Goal: Information Seeking & Learning: Compare options

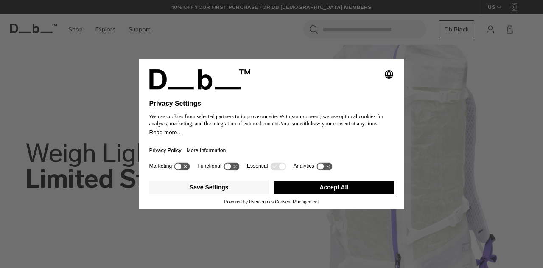
click at [294, 184] on button "Accept All" at bounding box center [334, 187] width 120 height 14
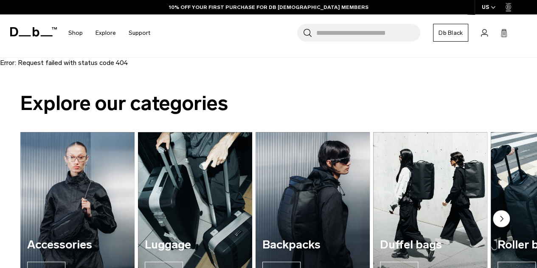
scroll to position [137, 0]
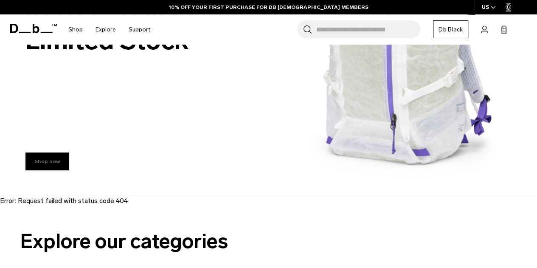
click at [59, 160] on link "Shop now" at bounding box center [47, 161] width 44 height 18
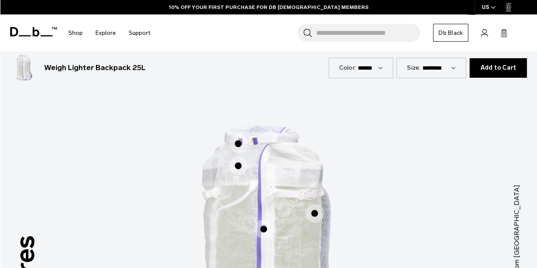
scroll to position [477, 0]
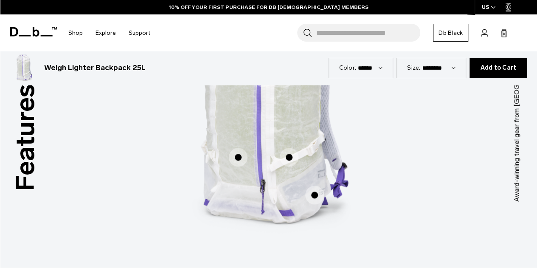
click at [237, 155] on span "1 / 3" at bounding box center [238, 157] width 19 height 19
click at [236, 157] on span "1 / 3" at bounding box center [238, 157] width 19 height 19
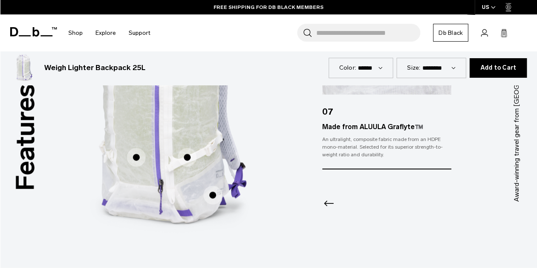
click at [187, 156] on span "1 / 3" at bounding box center [187, 157] width 19 height 19
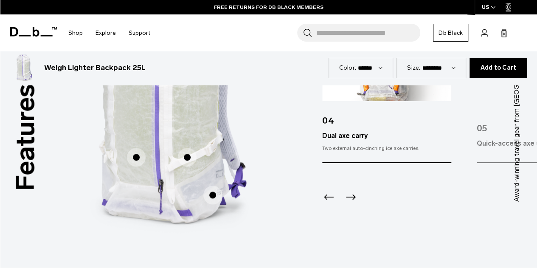
click at [213, 196] on span "1 / 3" at bounding box center [212, 194] width 19 height 19
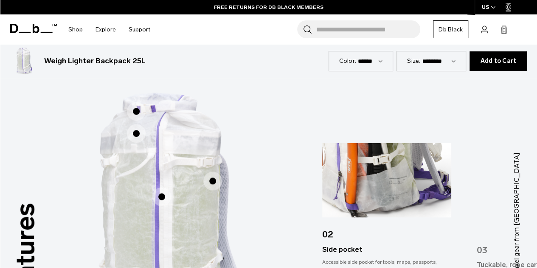
scroll to position [358, 0]
click at [210, 182] on span "1 / 3" at bounding box center [212, 181] width 19 height 19
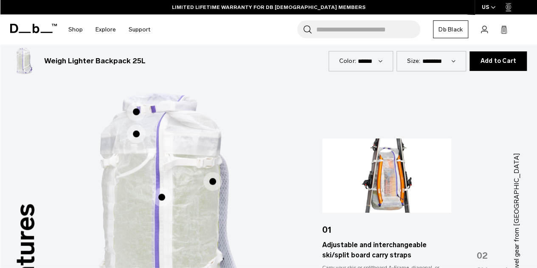
click at [164, 196] on span "1 / 3" at bounding box center [161, 197] width 19 height 19
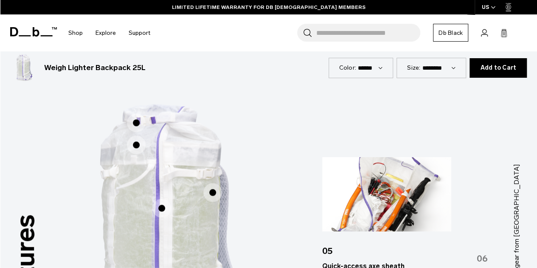
scroll to position [346, 0]
click at [136, 143] on span "1 / 3" at bounding box center [136, 145] width 19 height 19
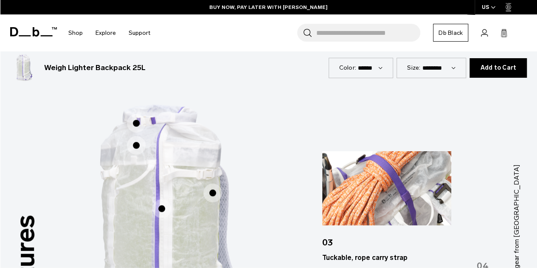
click at [134, 122] on span "1 / 3" at bounding box center [136, 123] width 19 height 19
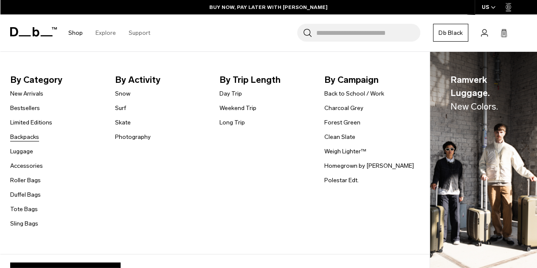
click at [20, 137] on link "Backpacks" at bounding box center [24, 136] width 29 height 9
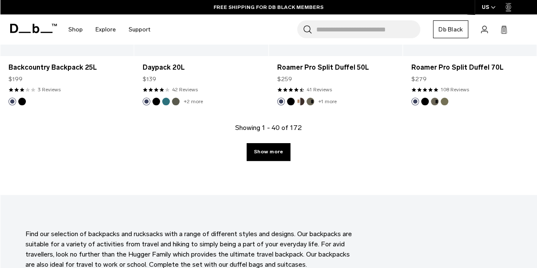
scroll to position [2281, 0]
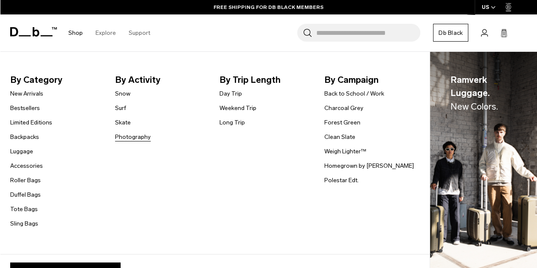
click at [123, 137] on link "Photography" at bounding box center [133, 136] width 36 height 9
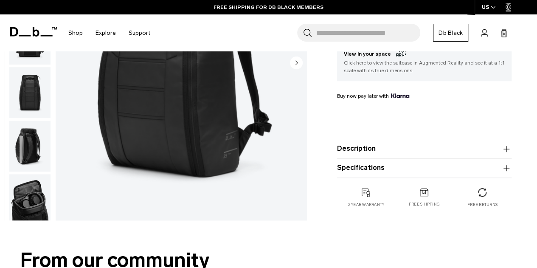
scroll to position [212, 0]
click at [36, 190] on img "button" at bounding box center [29, 198] width 41 height 51
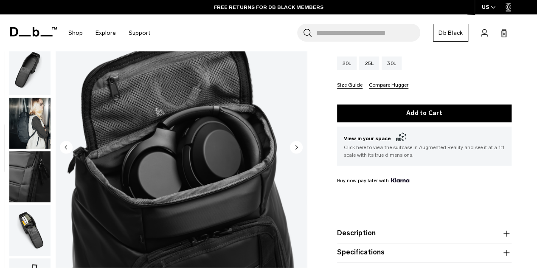
scroll to position [127, 0]
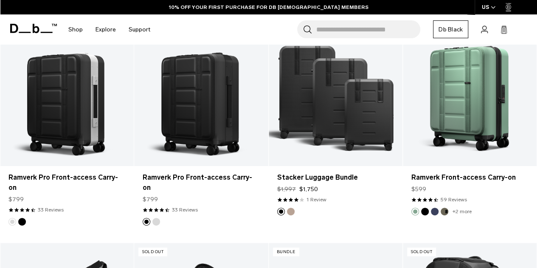
scroll to position [510, 0]
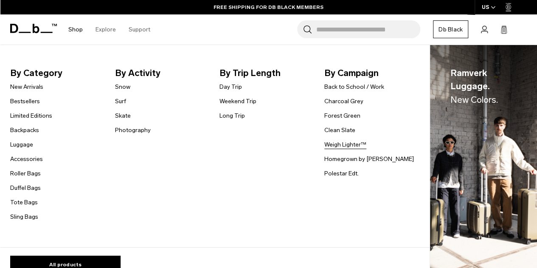
click at [339, 143] on link "Weigh Lighter™" at bounding box center [345, 144] width 42 height 9
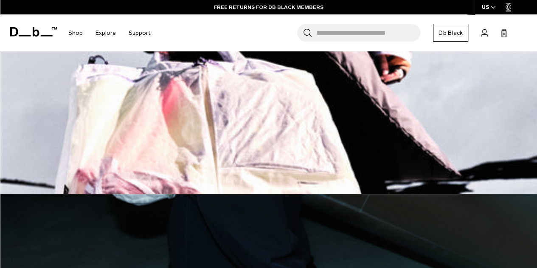
scroll to position [682, 0]
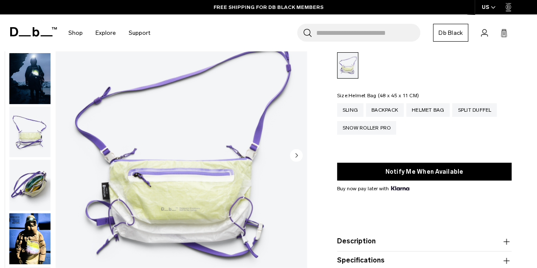
scroll to position [74, 0]
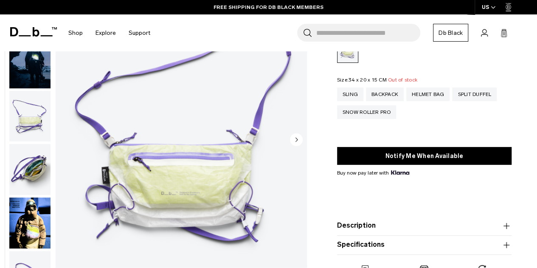
click at [27, 168] on img "button" at bounding box center [29, 169] width 41 height 51
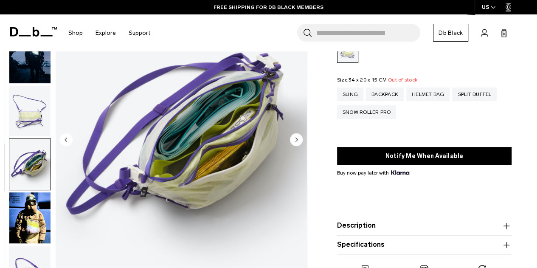
scroll to position [99, 0]
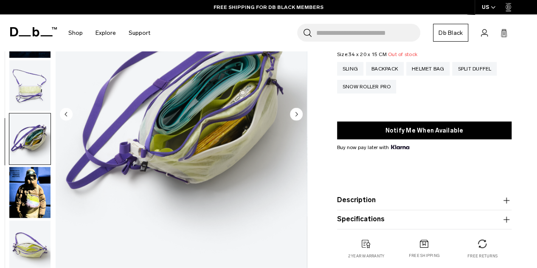
click at [22, 184] on img "button" at bounding box center [29, 192] width 41 height 51
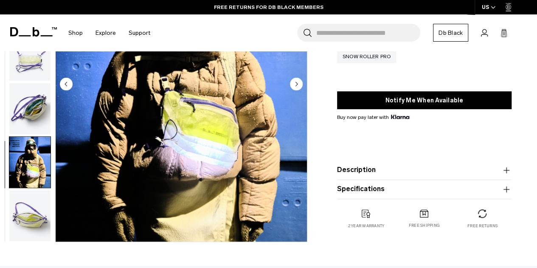
scroll to position [129, 0]
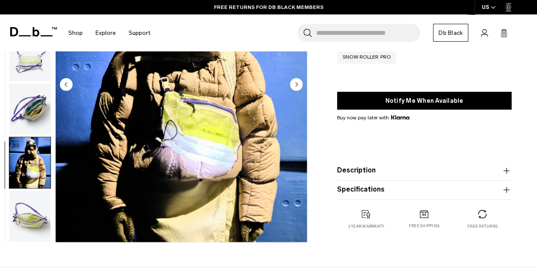
click at [28, 220] on img "button" at bounding box center [29, 215] width 41 height 51
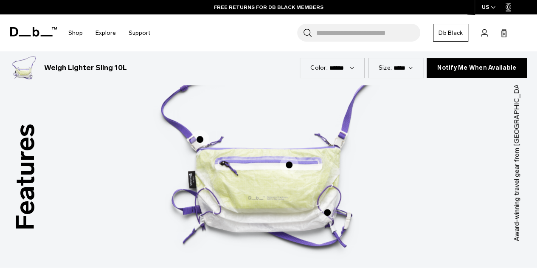
scroll to position [438, 0]
click at [197, 139] on span "1 / 3" at bounding box center [199, 139] width 19 height 19
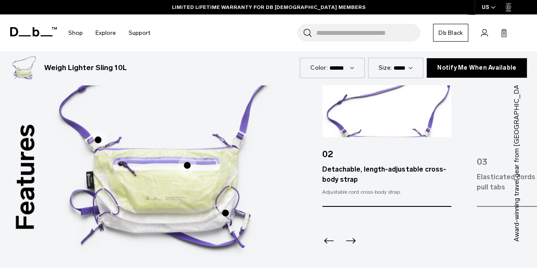
click at [190, 166] on span "1 / 3" at bounding box center [187, 165] width 19 height 19
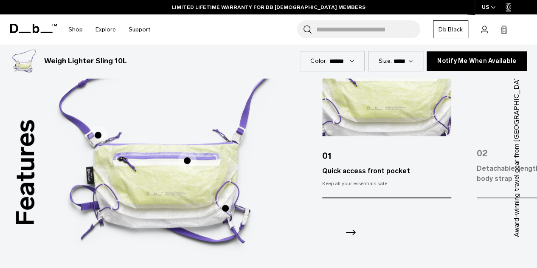
scroll to position [442, 0]
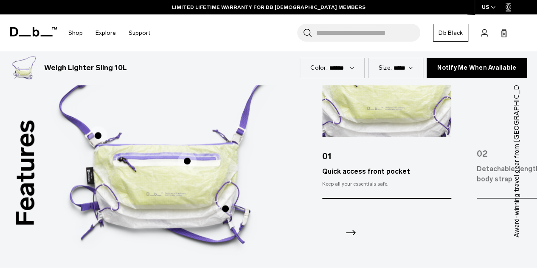
click at [228, 211] on span "1 / 3" at bounding box center [225, 208] width 19 height 19
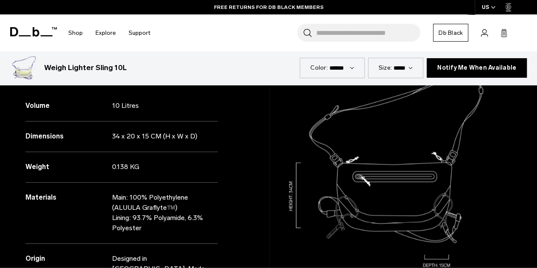
scroll to position [862, 0]
